Goal: Transaction & Acquisition: Purchase product/service

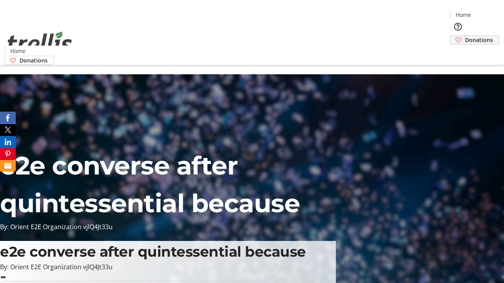
click at [465, 36] on span "Donations" at bounding box center [479, 40] width 28 height 8
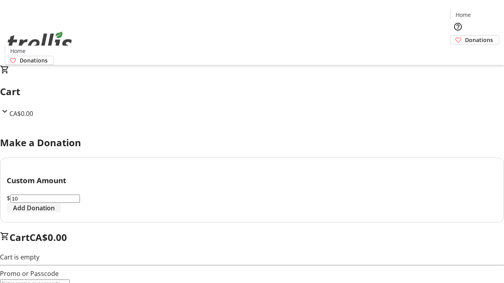
click at [55, 213] on span "Add Donation" at bounding box center [34, 208] width 42 height 9
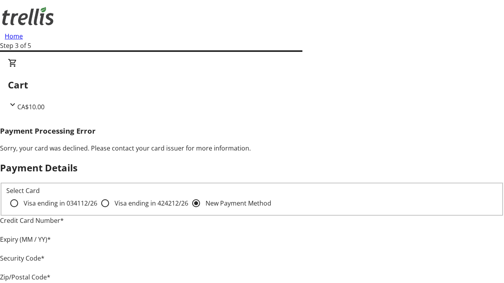
click at [97, 210] on input "Visa ending in 4242 12/26" at bounding box center [105, 204] width 16 height 16
radio input "true"
